Goal: Navigation & Orientation: Locate item on page

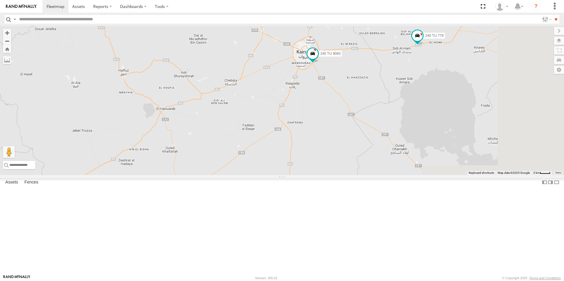
drag, startPoint x: 443, startPoint y: 83, endPoint x: 290, endPoint y: 160, distance: 170.8
click at [289, 163] on div "245 TU 9056 231 TU 3157 245 TU 9058 245 TU 9060 245 TU 9066 240 TU 779 234 TU 2…" at bounding box center [282, 100] width 564 height 149
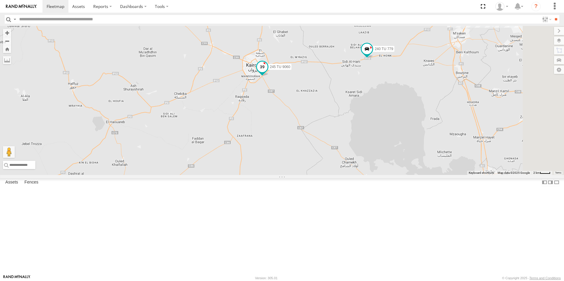
click at [290, 69] on span "245 TU 9060" at bounding box center [280, 67] width 20 height 4
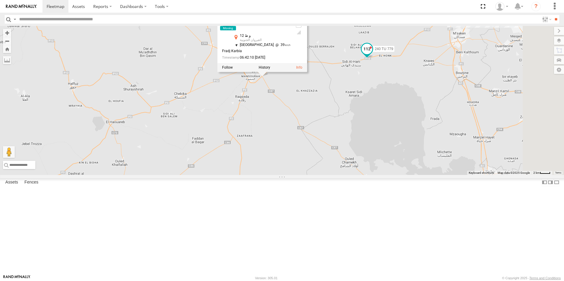
click at [393, 51] on span "240 TU 779" at bounding box center [384, 49] width 19 height 4
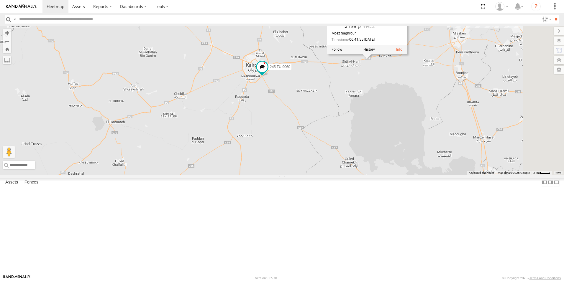
click at [418, 127] on div "245 TU 9056 231 TU 3157 245 TU 9058 245 TU 9060 245 TU 9066 240 TU 779 234 TU 2…" at bounding box center [282, 100] width 564 height 149
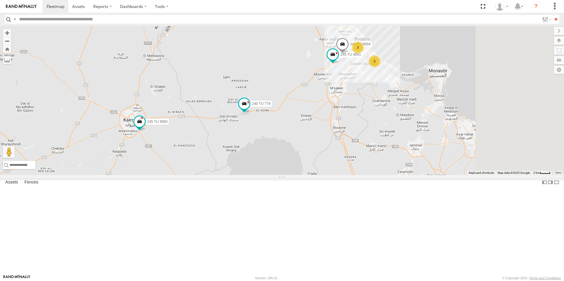
drag, startPoint x: 417, startPoint y: 127, endPoint x: 293, endPoint y: 183, distance: 135.3
click at [293, 175] on div "245 TU 9056 231 TU 3157 245 TU 9058 245 TU 9060 245 TU 9066 240 TU 779 234 TU 2…" at bounding box center [282, 100] width 564 height 149
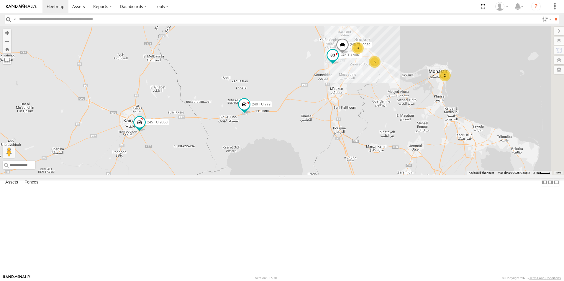
click at [361, 57] on span "245 TU 9061" at bounding box center [350, 55] width 20 height 4
click at [377, 129] on div "245 TU 9056 231 TU 3157 245 TU 9058 245 TU 9060 245 TU 9066 240 TU 779 234 TU 2…" at bounding box center [282, 100] width 564 height 149
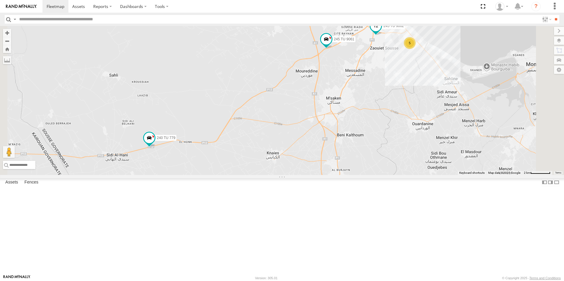
click at [404, 28] on span "245 TU 9062" at bounding box center [393, 26] width 20 height 4
click at [408, 111] on div "245 TU 9056 231 TU 3157 245 TU 9058 245 TU 9060 245 TU 9066 240 TU 779 234 TU 2…" at bounding box center [282, 100] width 564 height 149
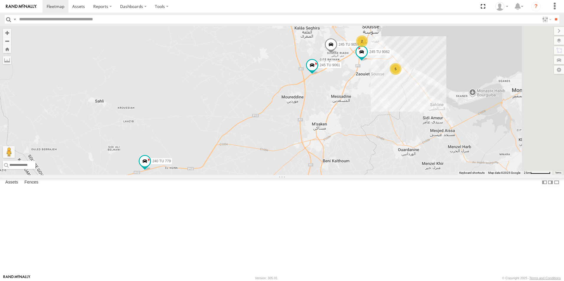
drag, startPoint x: 408, startPoint y: 111, endPoint x: 393, endPoint y: 140, distance: 32.5
click at [393, 140] on div "245 TU 9056 231 TU 3157 245 TU 9058 245 TU 9060 245 TU 9066 240 TU 779 234 TU 2…" at bounding box center [282, 100] width 564 height 149
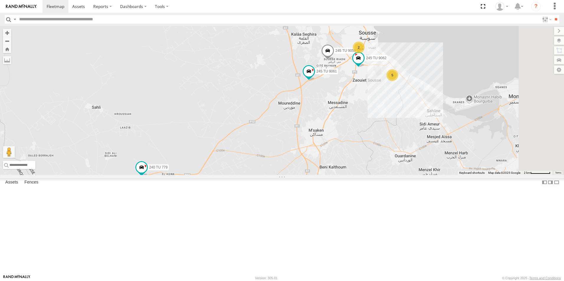
click at [356, 53] on span "245 TU 9059" at bounding box center [345, 51] width 20 height 4
click at [406, 132] on div "245 TU 9056 231 TU 3157 245 TU 9058 245 TU 9060 245 TU 9066 240 TU 779 234 TU 2…" at bounding box center [282, 100] width 564 height 149
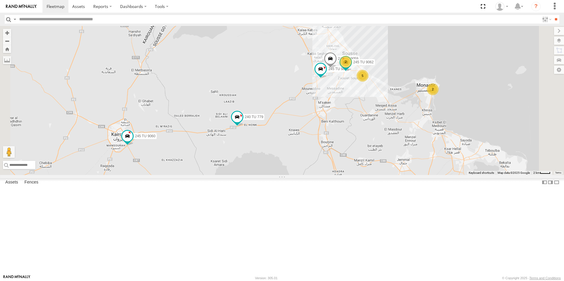
click at [349, 18] on span "234 TU 2630" at bounding box center [339, 16] width 20 height 4
click at [376, 85] on div "245 TU 9056 231 TU 3157 245 TU 9058 245 TU 9060 245 TU 9066 240 TU 779 234 TU 2…" at bounding box center [282, 100] width 564 height 149
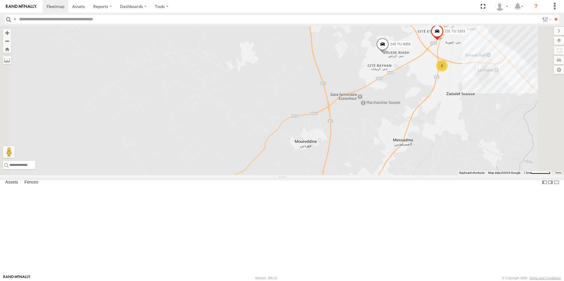
click at [411, 46] on span "245 TU 9059" at bounding box center [400, 44] width 20 height 4
click at [473, 21] on span "241 TU 2030" at bounding box center [462, 19] width 20 height 4
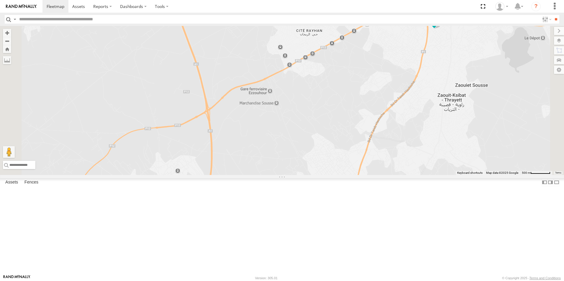
click at [453, 7] on span "240 TU 779" at bounding box center [444, 5] width 19 height 4
click at [462, 22] on span "245 TU 9062" at bounding box center [452, 19] width 20 height 4
click at [460, 93] on div "234 TU 2630 245 TU 9060 245 TU 9059 241 TU 2030 231 TU 3163 245 TU 9062 240 TU …" at bounding box center [282, 100] width 564 height 149
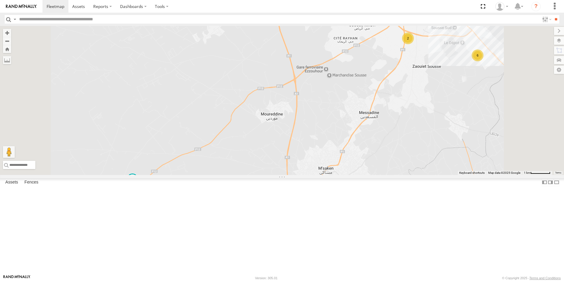
click at [160, 182] on span "245 TU 9060" at bounding box center [150, 180] width 20 height 4
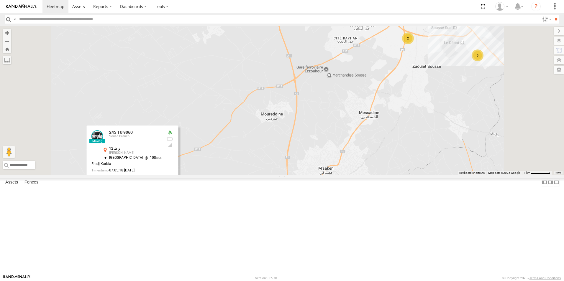
click at [274, 175] on div "234 TU 2630 245 TU 9060 245 TU 9059 241 TU 2030 231 TU 3163 6 2 245 TU 9060 [GE…" at bounding box center [282, 100] width 564 height 149
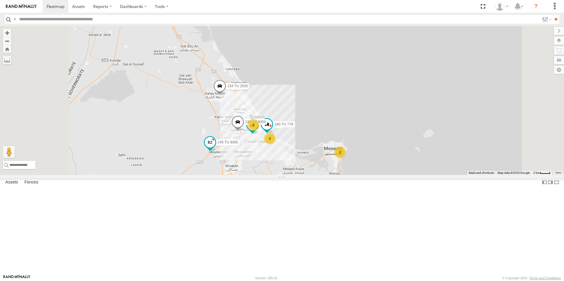
click at [238, 145] on span "245 TU 9060" at bounding box center [228, 142] width 20 height 4
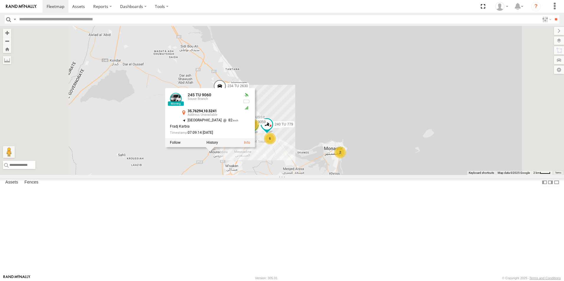
click at [228, 175] on div "234 TU 2630 245 TU 9062 245 TU 9060 240 TU 779 245 TU 9059 2 2 6 245 TU [GEOGRA…" at bounding box center [282, 100] width 564 height 149
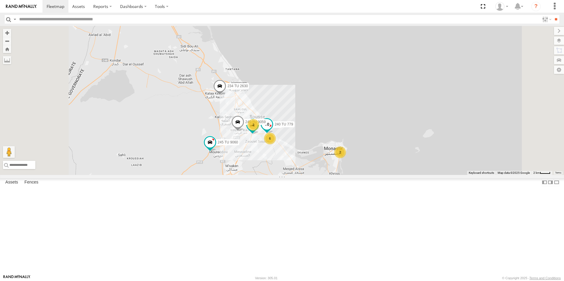
click at [293, 127] on span "240 TU 779" at bounding box center [284, 125] width 19 height 4
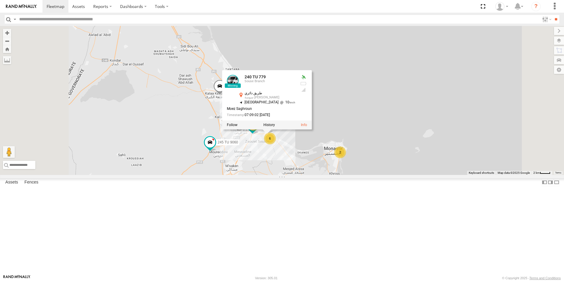
click at [265, 163] on div "234 TU 2630 245 TU 9062 245 TU 9060 240 TU 779 245 TU 9059 2 2 6 240 TU 779 [GE…" at bounding box center [282, 100] width 564 height 149
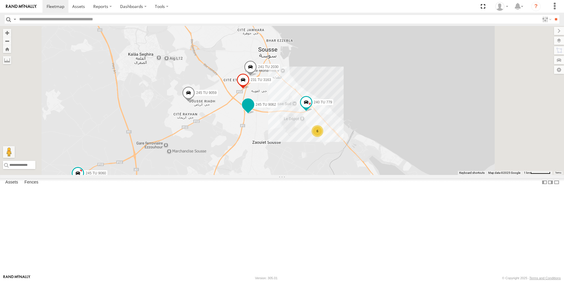
click at [276, 107] on span "245 TU 9062" at bounding box center [266, 105] width 20 height 4
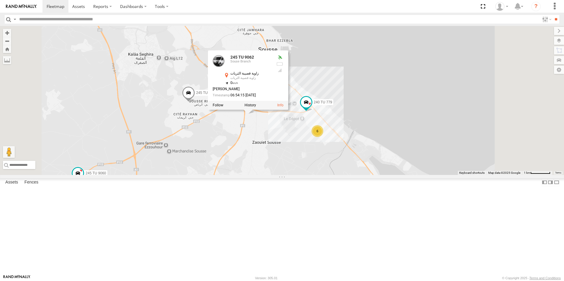
click at [312, 174] on div "234 TU 2630 245 TU 9062 245 TU 9060 240 TU 779 245 TU 9059 241 TU 2030 231 TU 3…" at bounding box center [282, 100] width 564 height 149
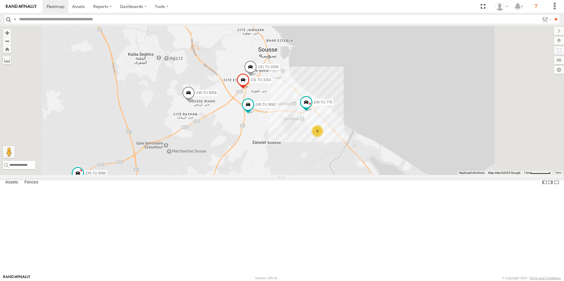
click at [278, 69] on span "241 TU 2030" at bounding box center [268, 67] width 20 height 4
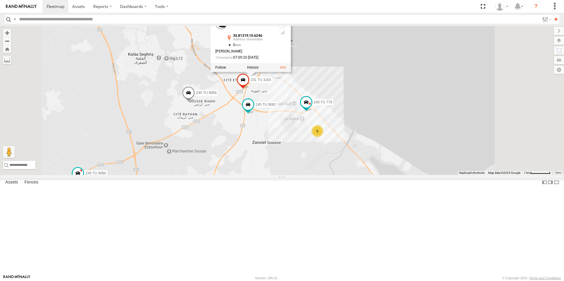
click at [271, 82] on span "231 TU 3163" at bounding box center [261, 80] width 20 height 4
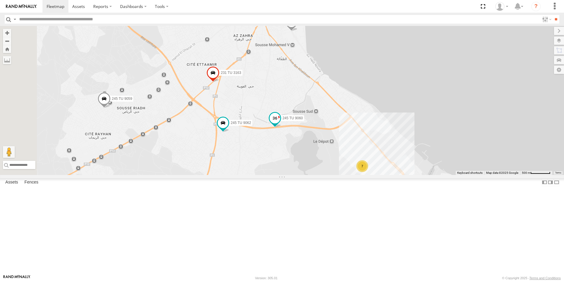
click at [303, 121] on span "245 TU 9060" at bounding box center [293, 119] width 20 height 4
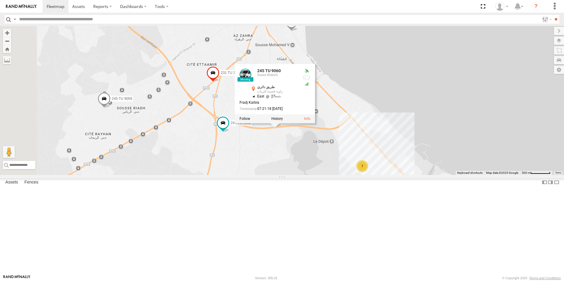
drag, startPoint x: 324, startPoint y: 193, endPoint x: 289, endPoint y: 154, distance: 52.0
click at [323, 175] on div "241 TU 2030 234 TU 2630 231 TU 3163 245 TU 9062 245 TU 9060 245 TU 9059 7 [GEOG…" at bounding box center [282, 100] width 564 height 149
